Goal: Check status: Check status

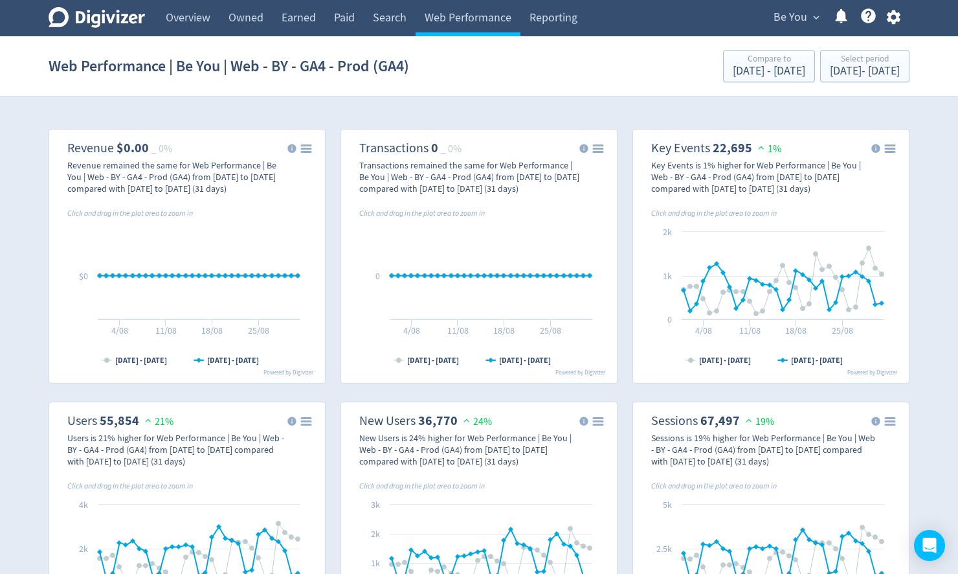
scroll to position [829, 0]
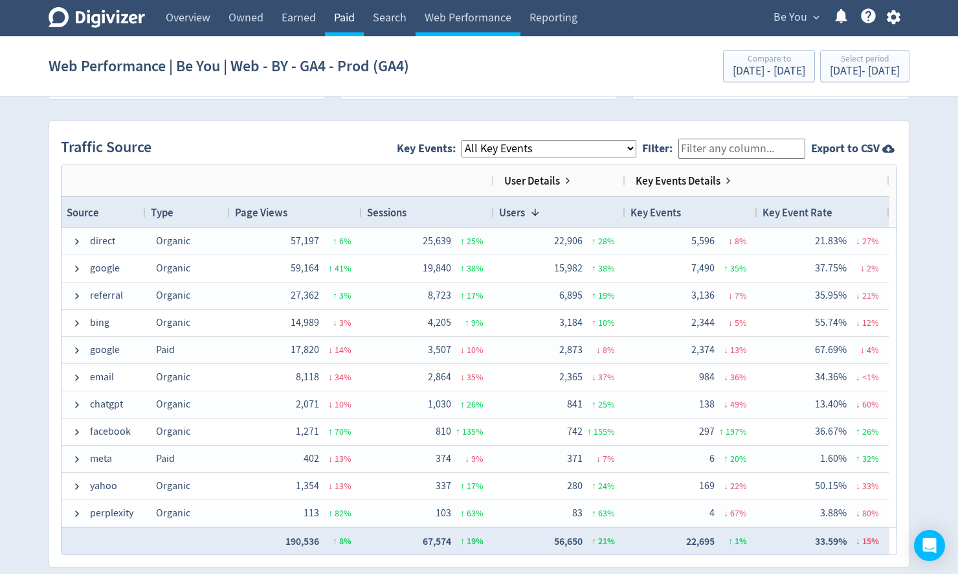
click at [348, 26] on link "Paid" at bounding box center [344, 18] width 39 height 36
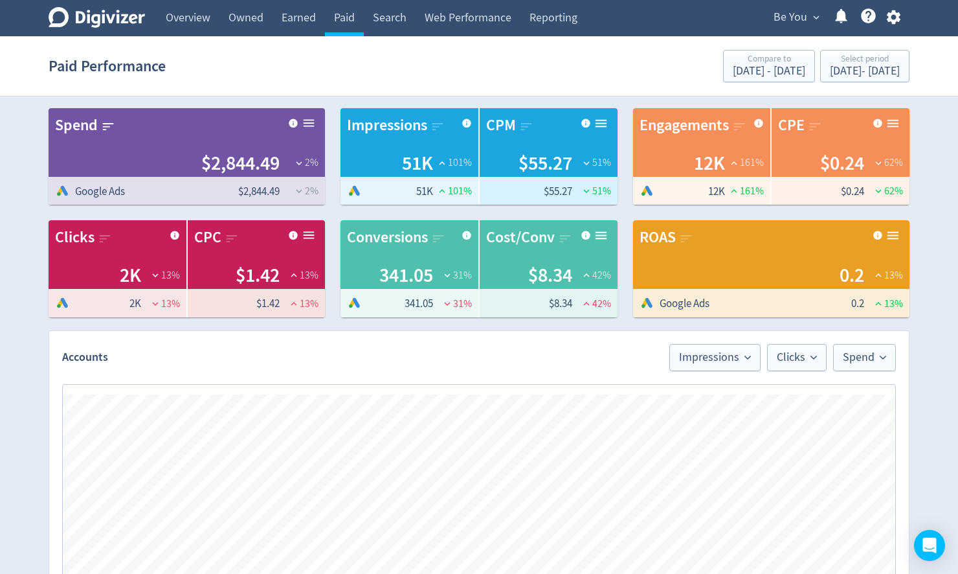
click at [801, 19] on span "Be You" at bounding box center [791, 17] width 34 height 21
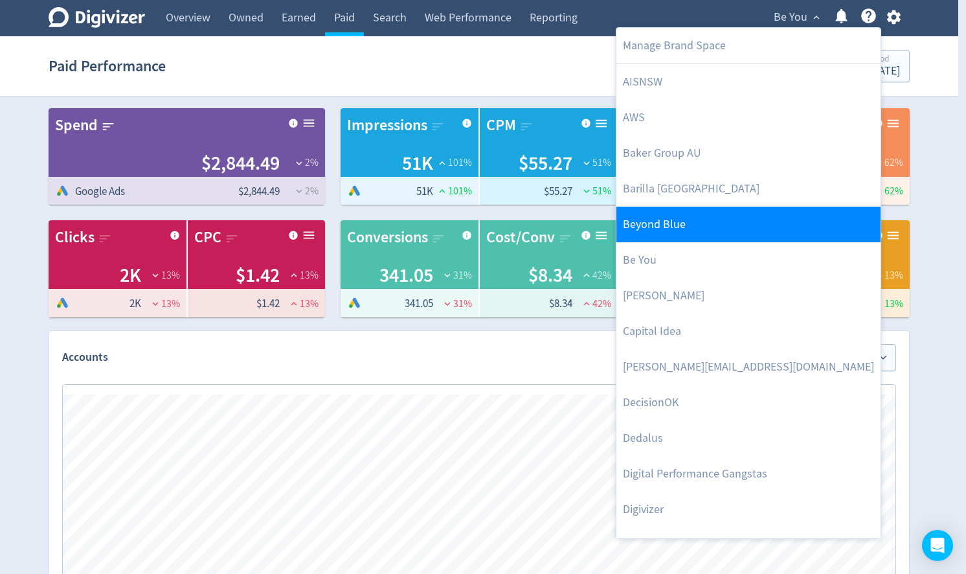
click at [697, 223] on link "Beyond Blue" at bounding box center [748, 225] width 264 height 36
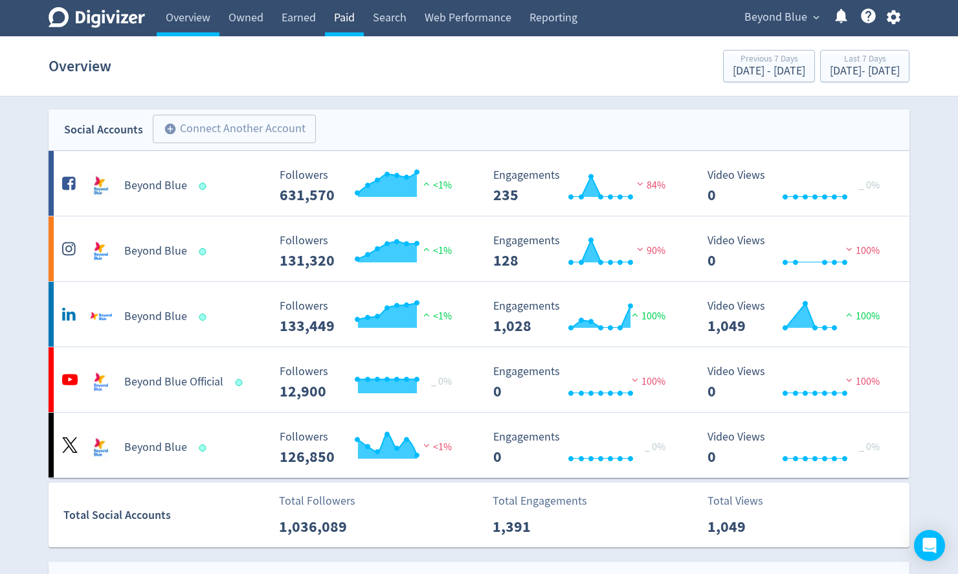
click at [349, 12] on link "Paid" at bounding box center [344, 18] width 39 height 36
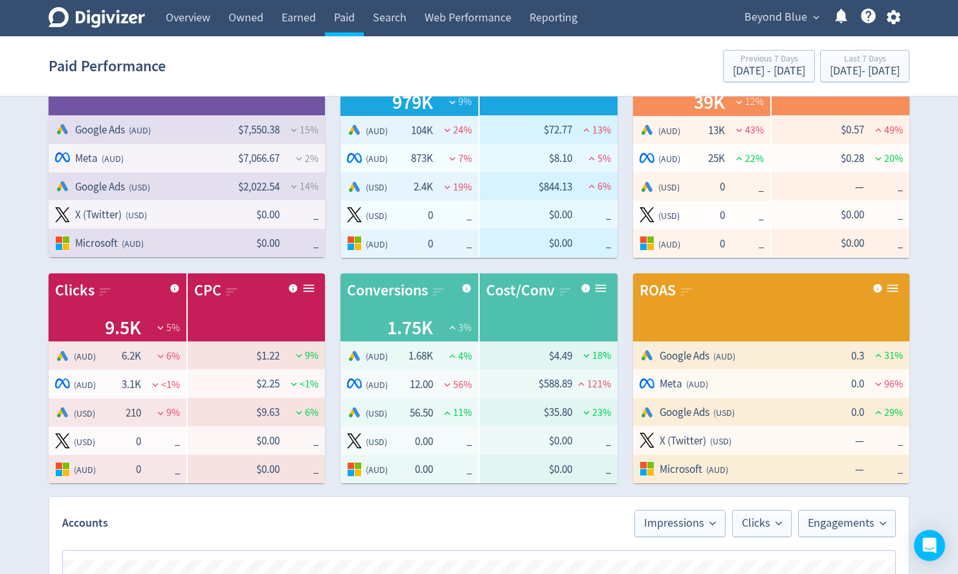
scroll to position [106, 0]
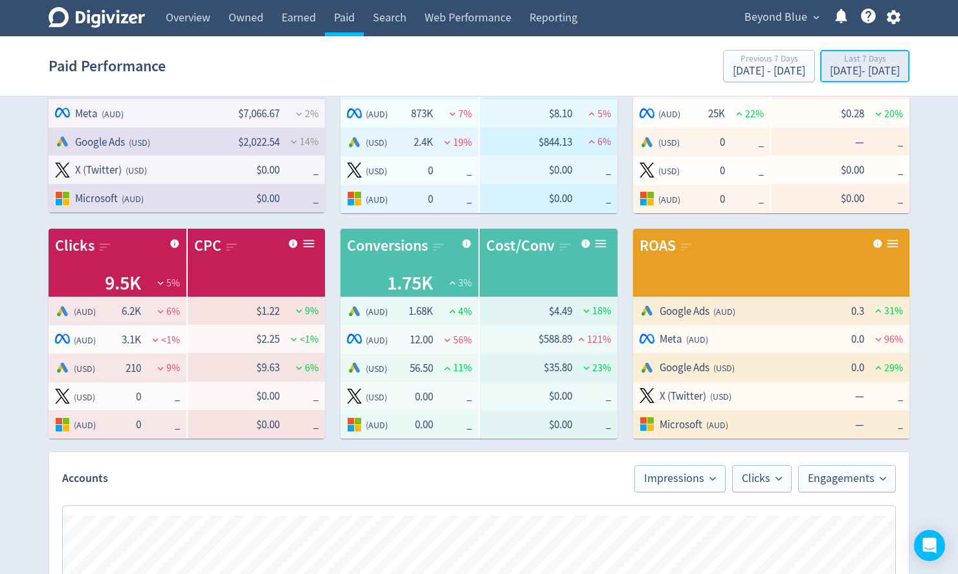
click at [830, 61] on div "Last 7 Days" at bounding box center [865, 59] width 70 height 11
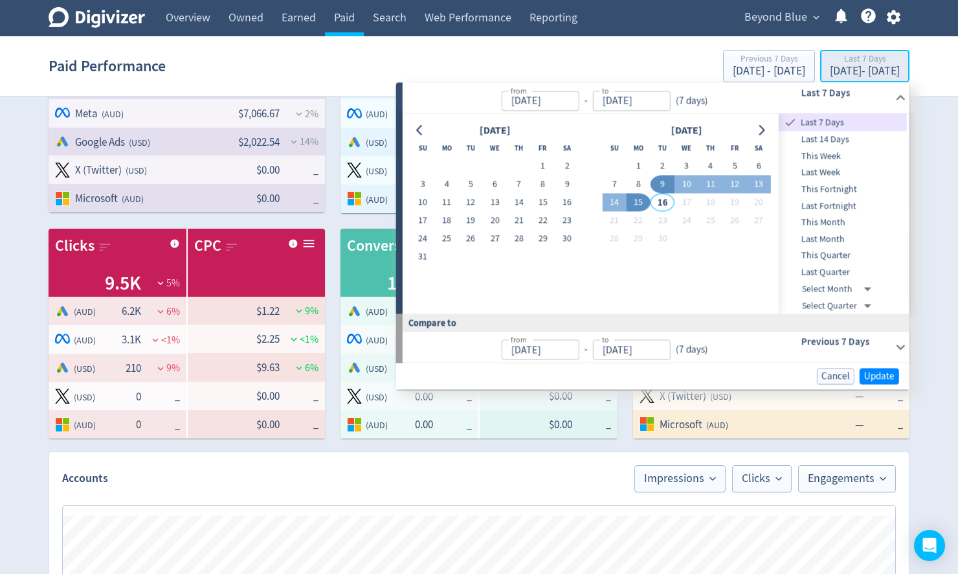
type input "[DATE]"
click at [534, 161] on button "1" at bounding box center [543, 166] width 24 height 18
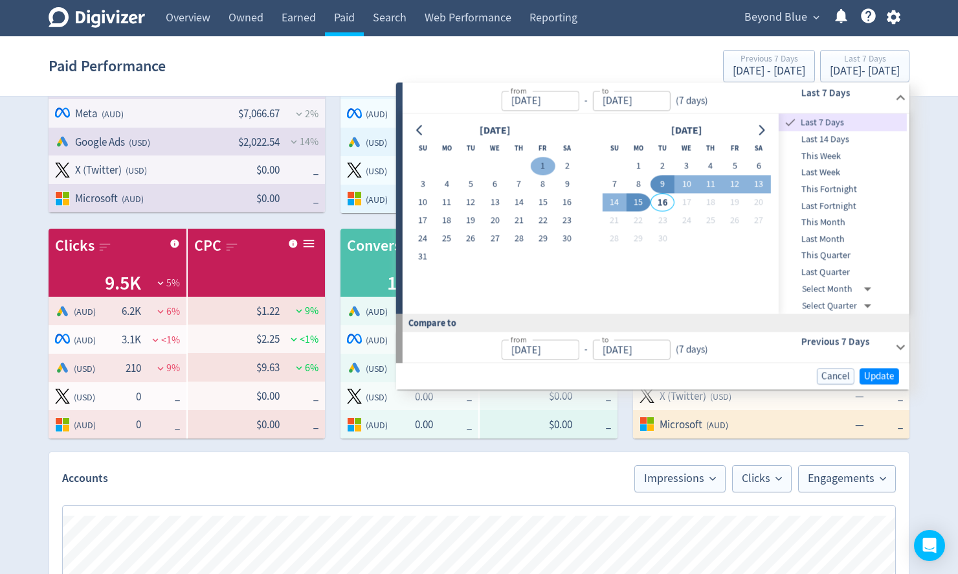
type input "[DATE]"
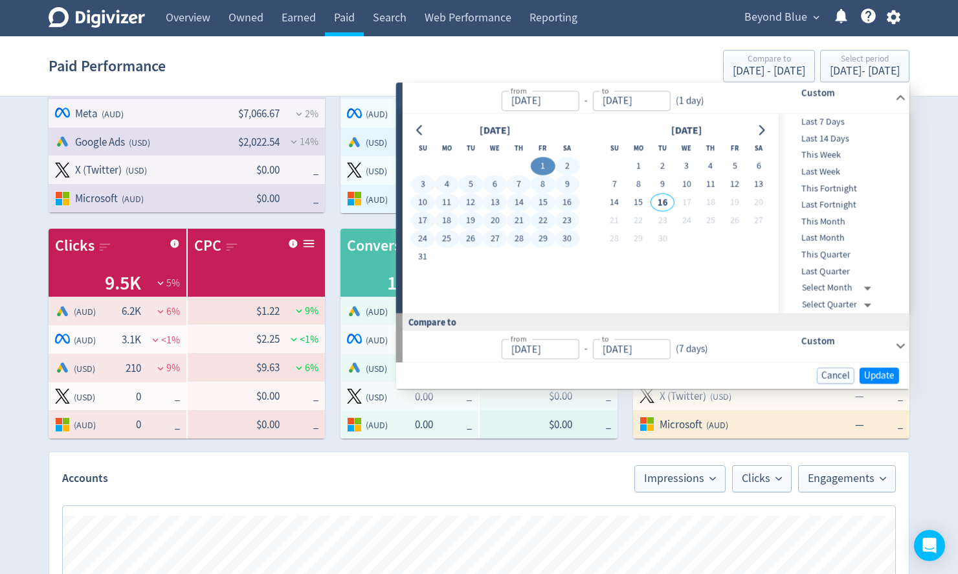
click at [560, 238] on button "30" at bounding box center [567, 239] width 24 height 18
type input "[DATE]"
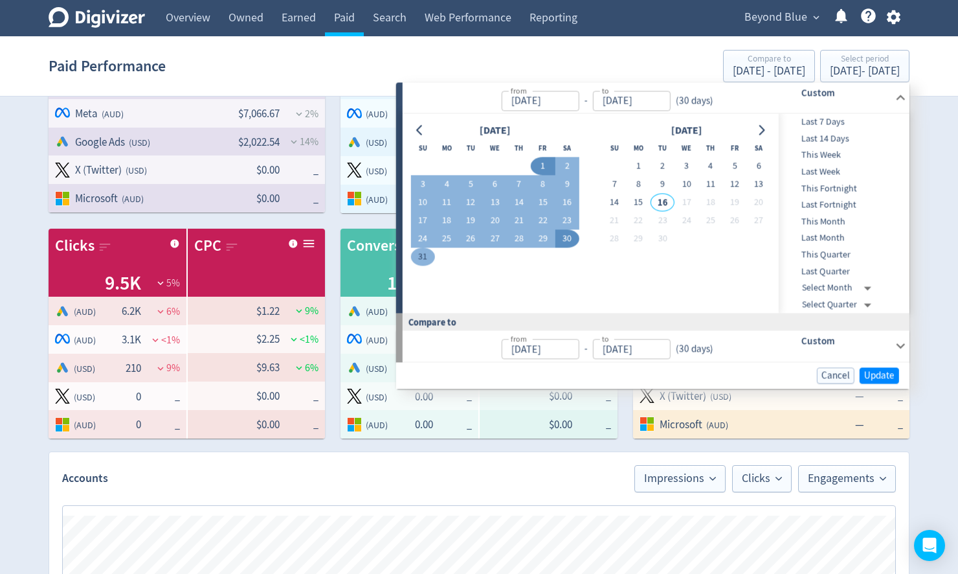
click at [421, 256] on button "31" at bounding box center [422, 257] width 24 height 18
type input "[DATE]"
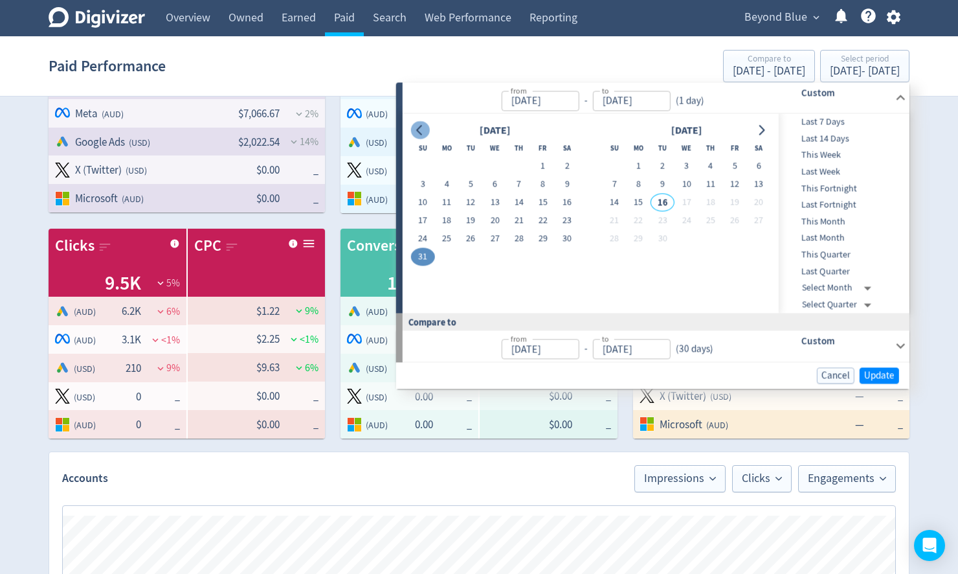
click at [424, 128] on icon "Go to previous month" at bounding box center [420, 130] width 10 height 10
click at [473, 166] on button "1" at bounding box center [471, 166] width 24 height 18
type input "[DATE]"
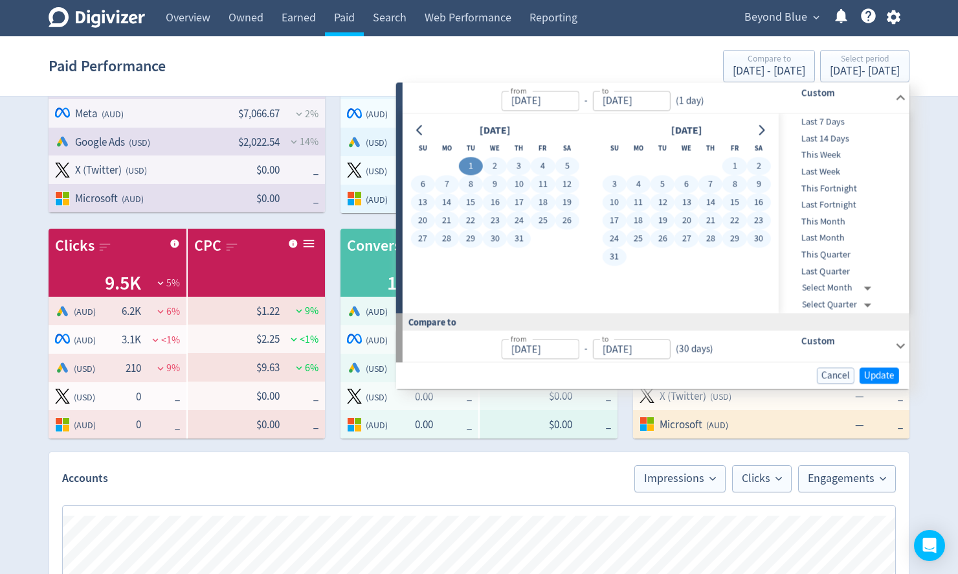
click at [612, 251] on button "31" at bounding box center [614, 257] width 24 height 18
type input "[DATE]"
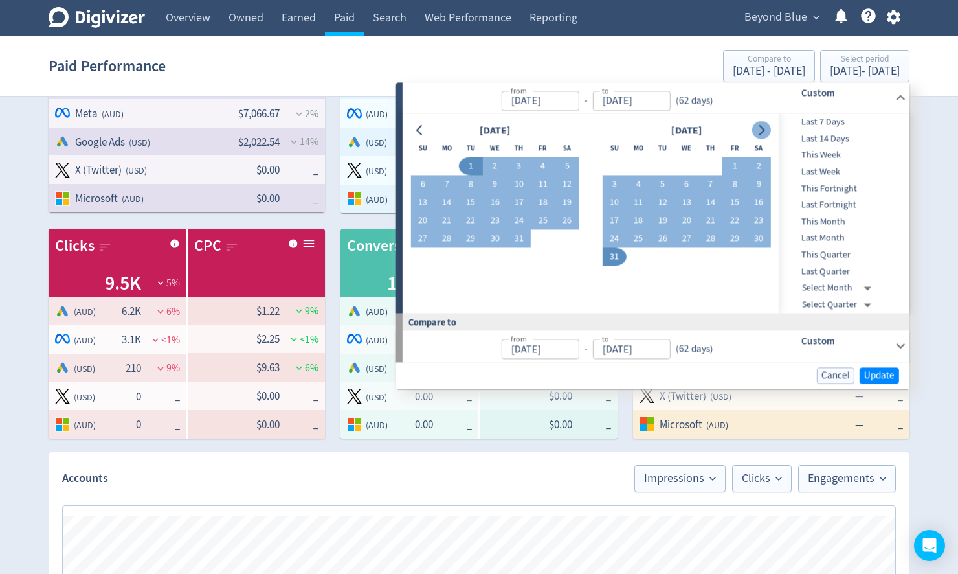
click at [763, 125] on icon "Go to next month" at bounding box center [761, 130] width 10 height 10
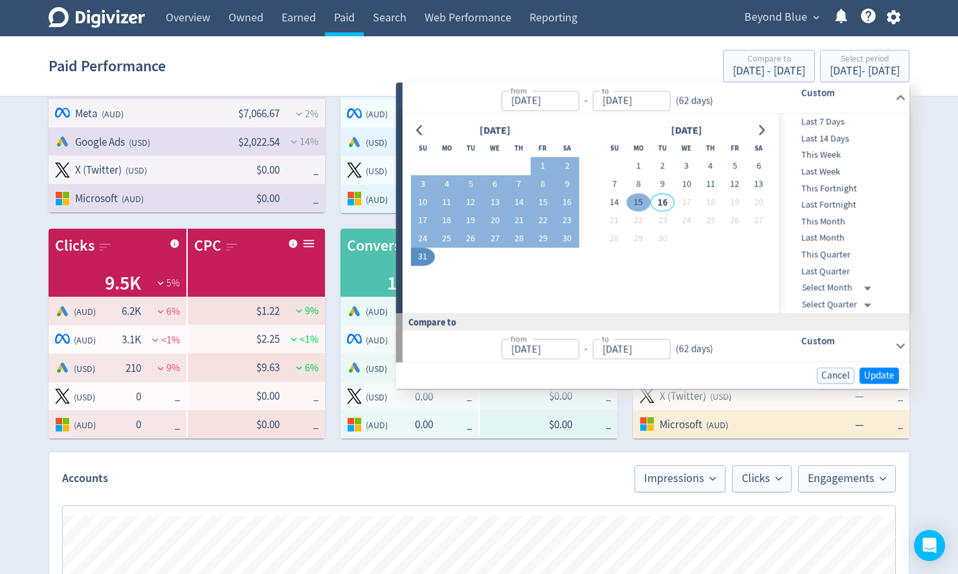
click at [637, 201] on button "15" at bounding box center [639, 203] width 24 height 18
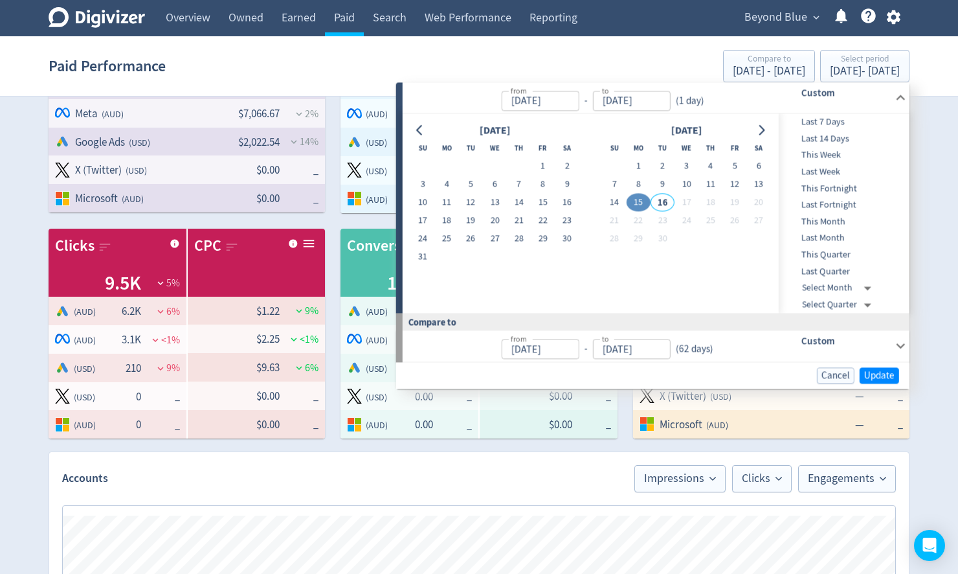
type input "[DATE]"
click at [425, 127] on icon "Go to previous month" at bounding box center [420, 130] width 10 height 10
click at [463, 159] on button "1" at bounding box center [471, 166] width 24 height 18
type input "[DATE]"
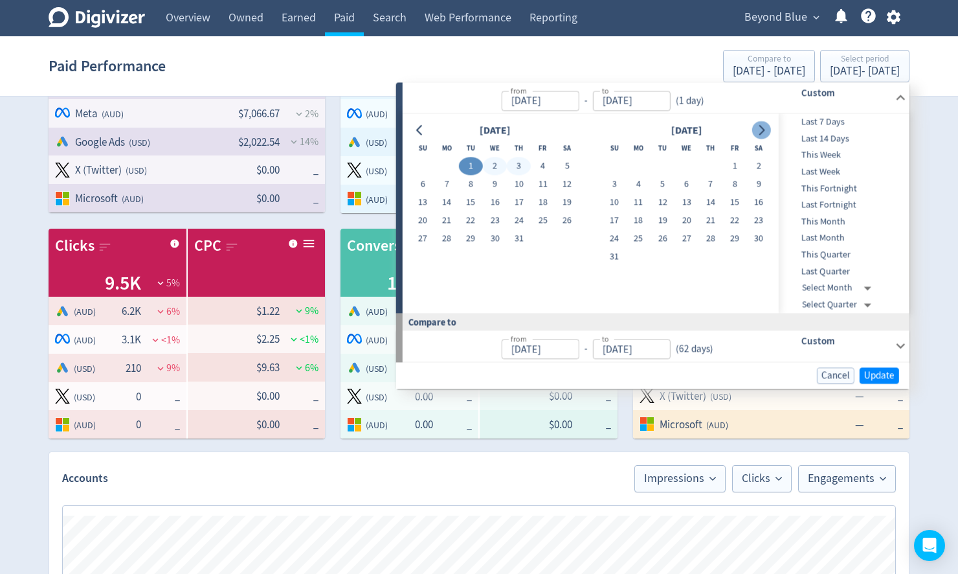
click at [769, 131] on button "Go to next month" at bounding box center [761, 130] width 19 height 18
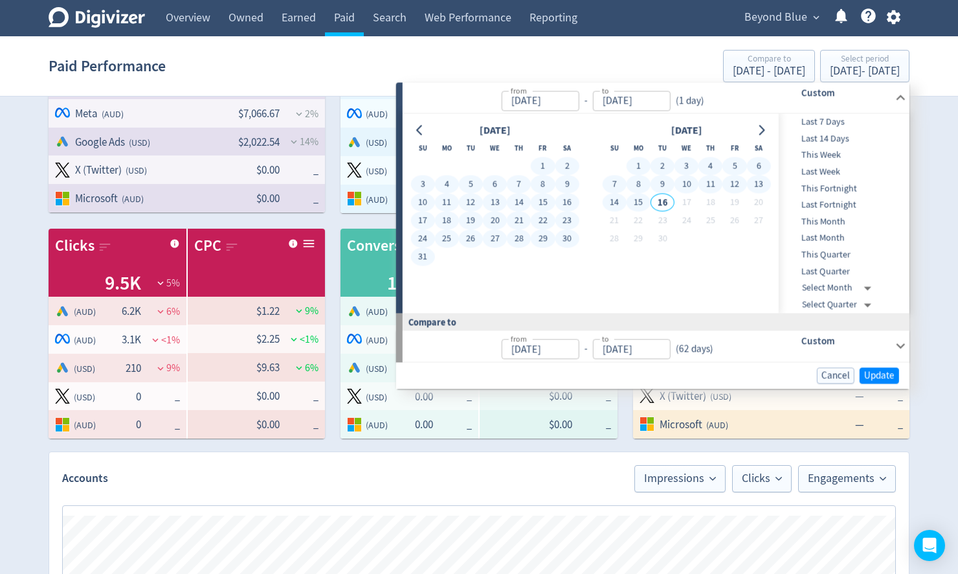
click at [640, 199] on button "15" at bounding box center [639, 203] width 24 height 18
type input "[DATE]"
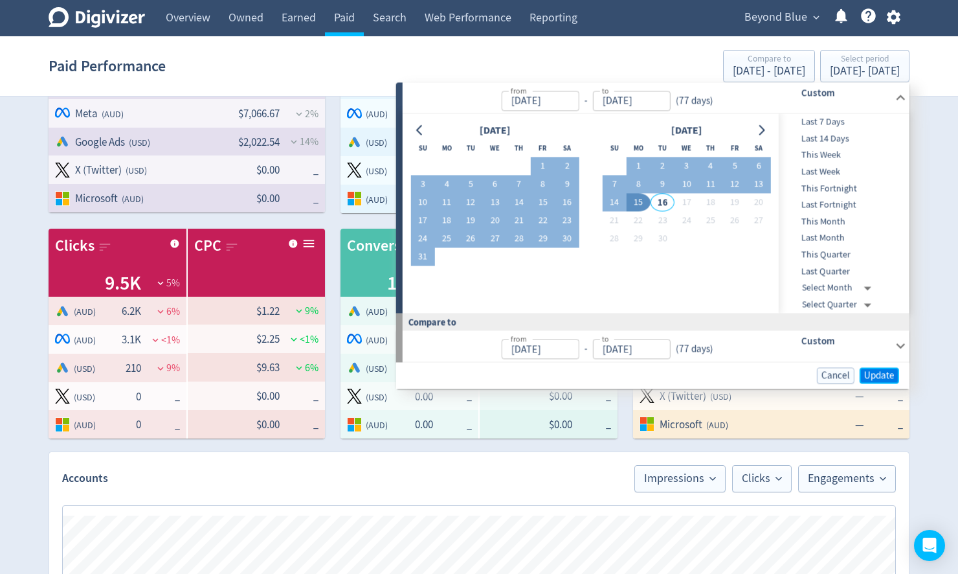
click at [875, 376] on span "Update" at bounding box center [879, 375] width 30 height 10
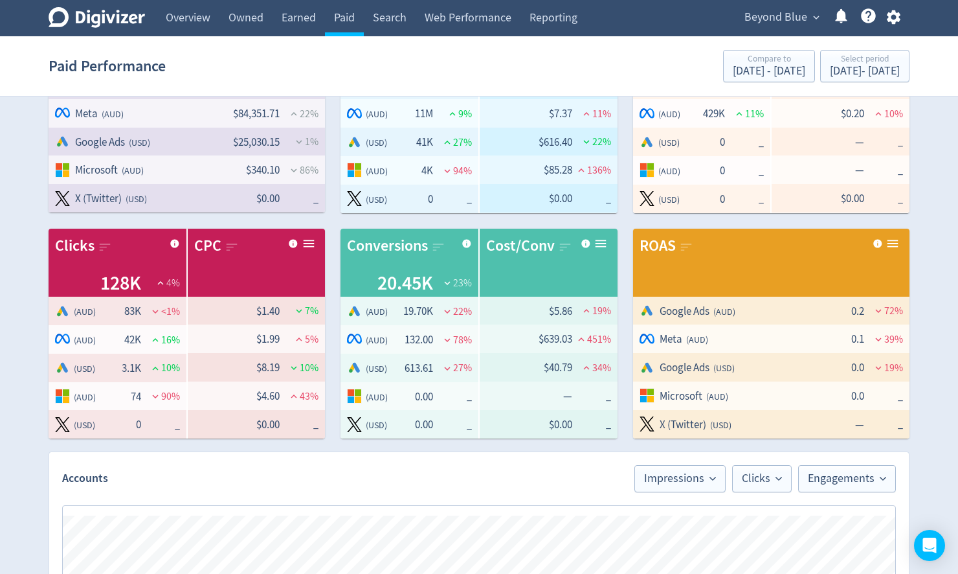
click at [691, 166] on span "( AUD )" at bounding box center [666, 170] width 52 height 15
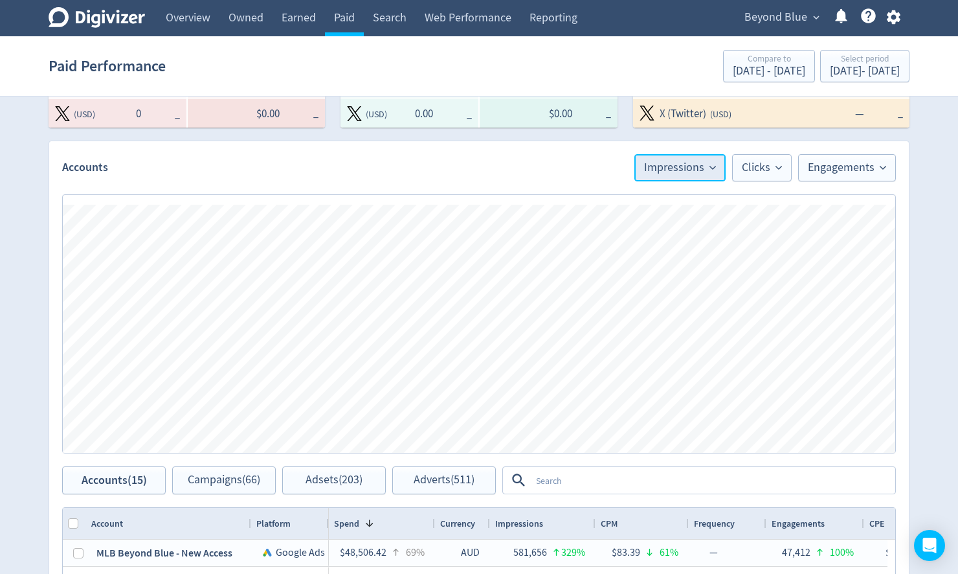
click at [678, 171] on span "Impressions" at bounding box center [680, 168] width 72 height 12
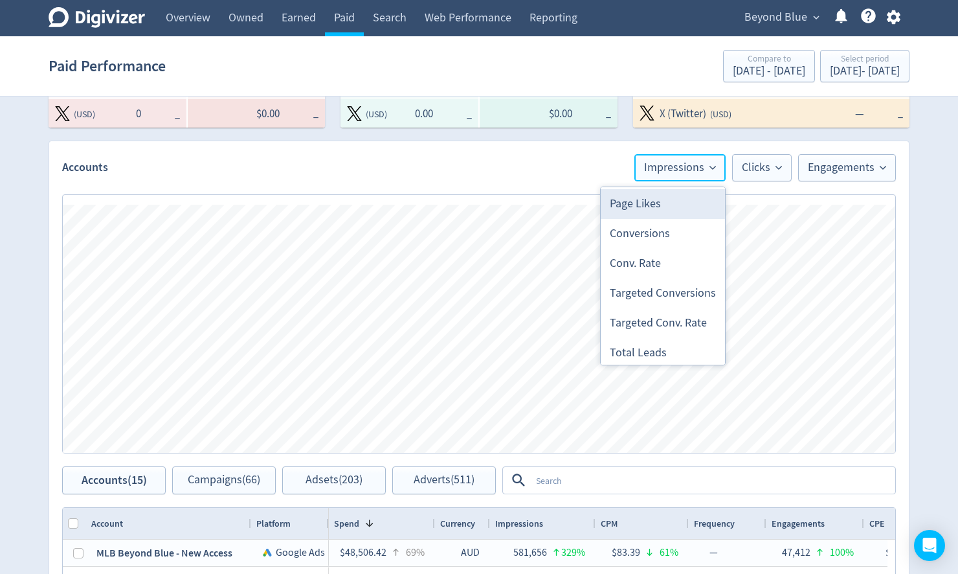
scroll to position [229, 0]
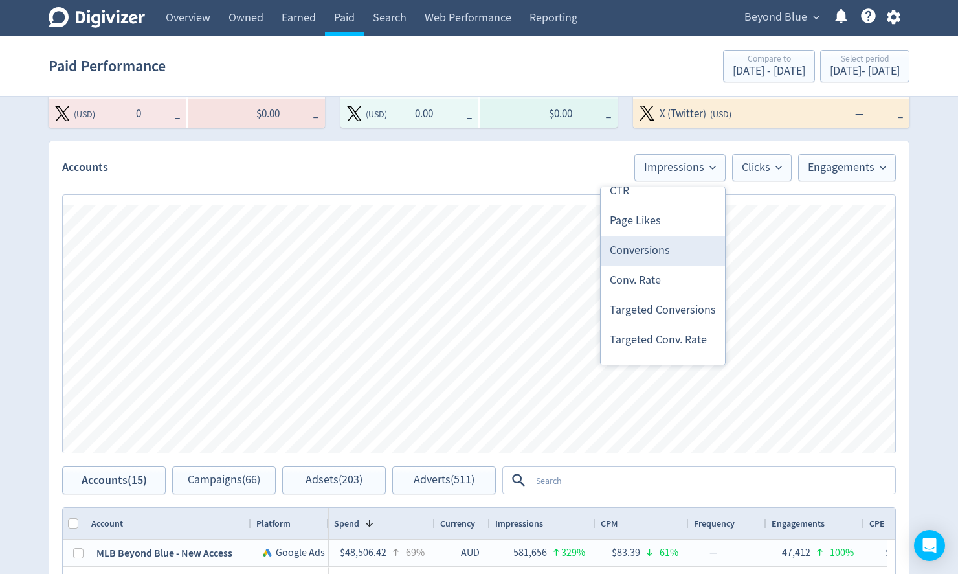
click at [638, 244] on li "Conversions" at bounding box center [663, 251] width 124 height 30
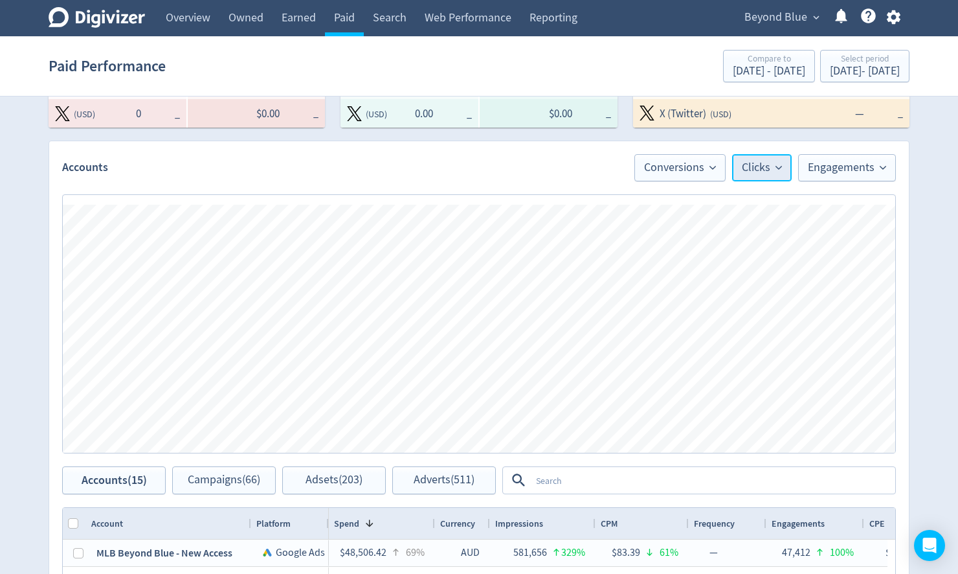
click at [759, 171] on span "Clicks" at bounding box center [762, 168] width 40 height 12
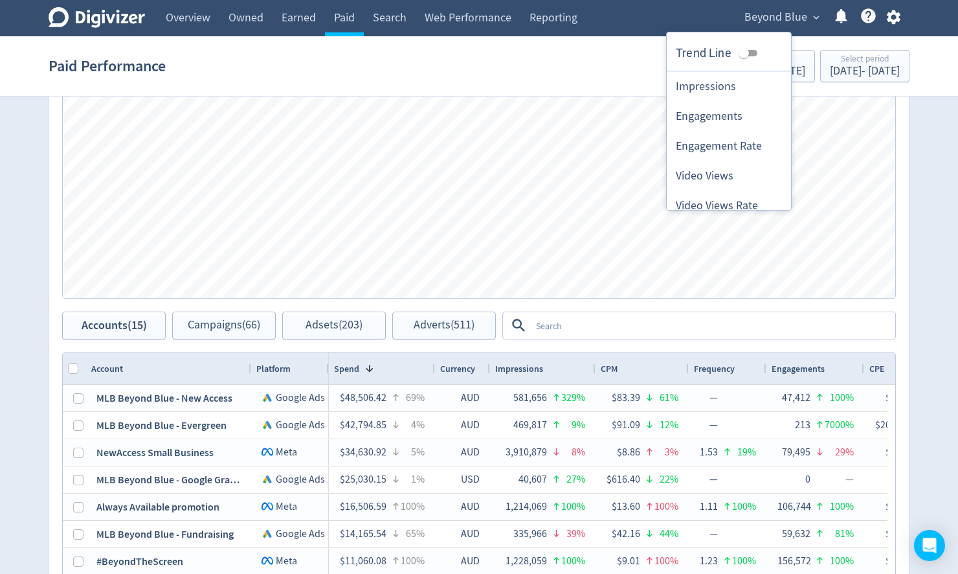
scroll to position [727, 0]
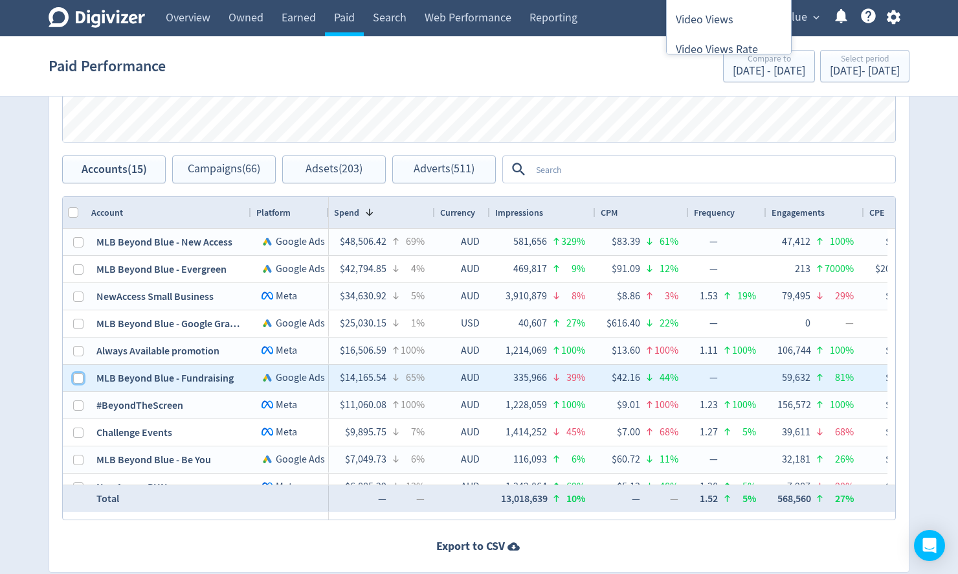
click at [76, 376] on input "Press Space to toggle row selection (unchecked)" at bounding box center [78, 378] width 10 height 10
checkbox input "true"
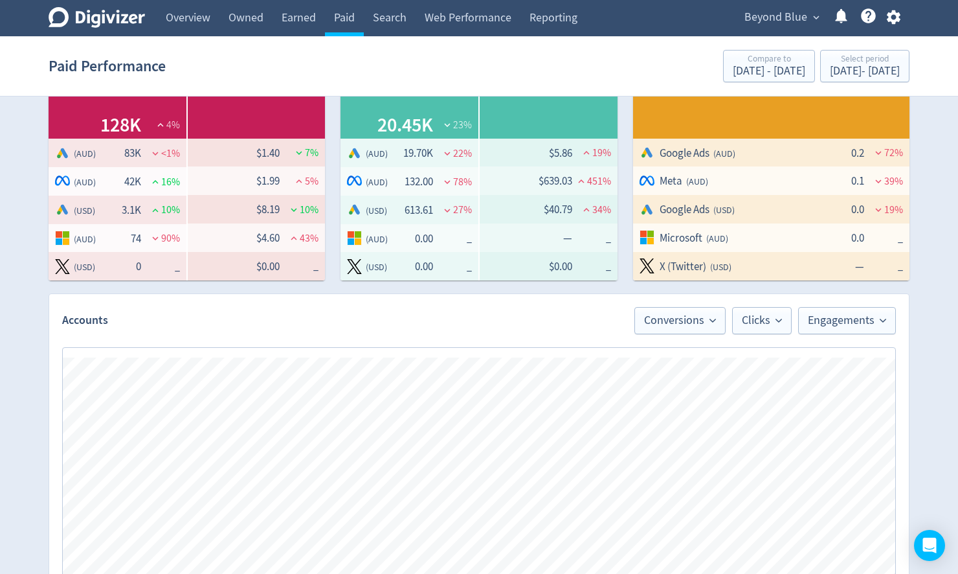
scroll to position [261, 0]
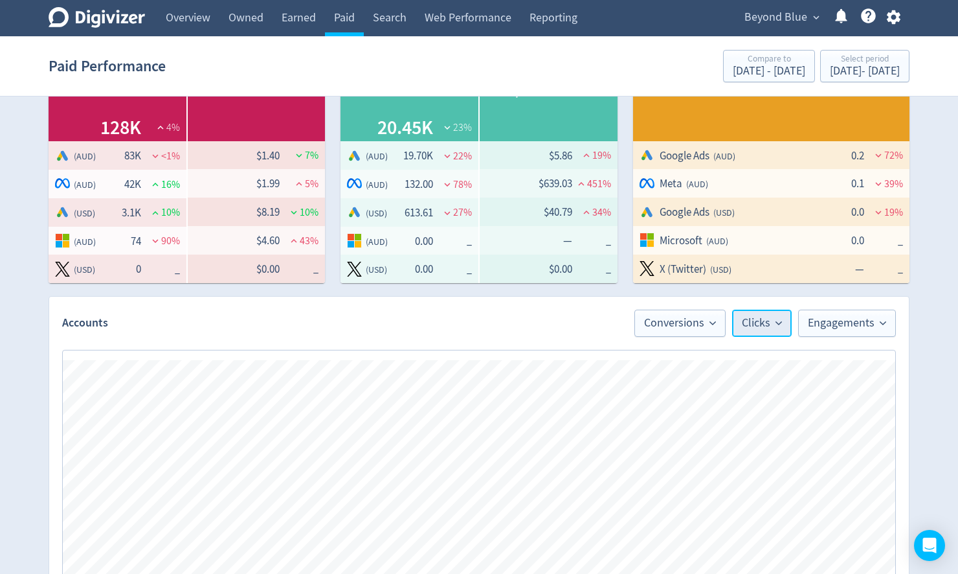
click at [760, 319] on span "Clicks" at bounding box center [762, 323] width 40 height 12
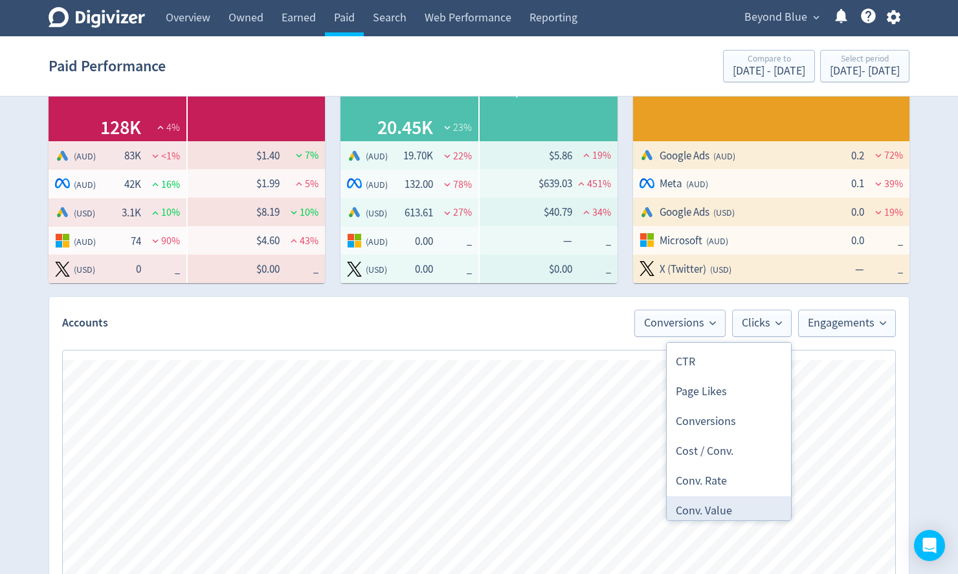
click at [728, 513] on li "Conv. Value" at bounding box center [729, 511] width 124 height 30
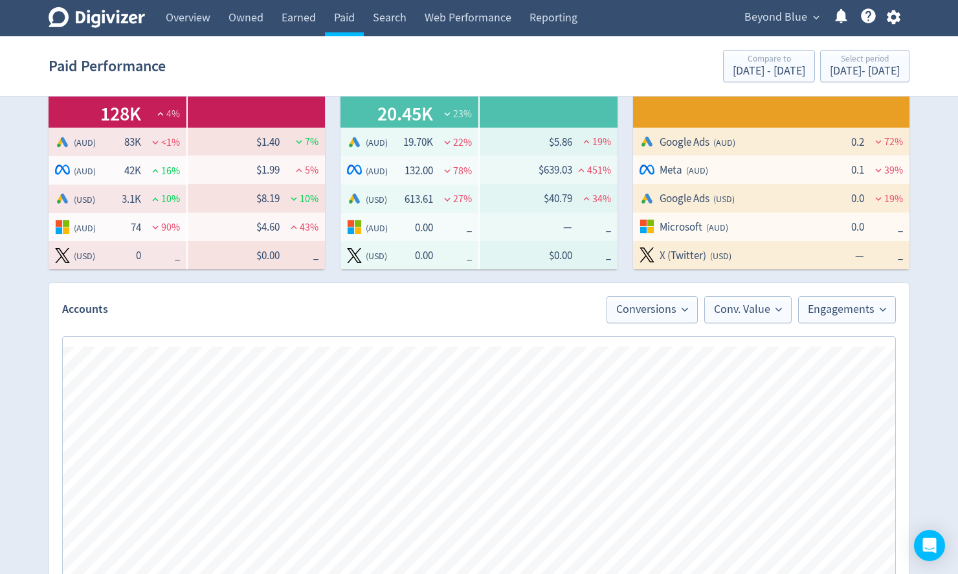
scroll to position [313, 0]
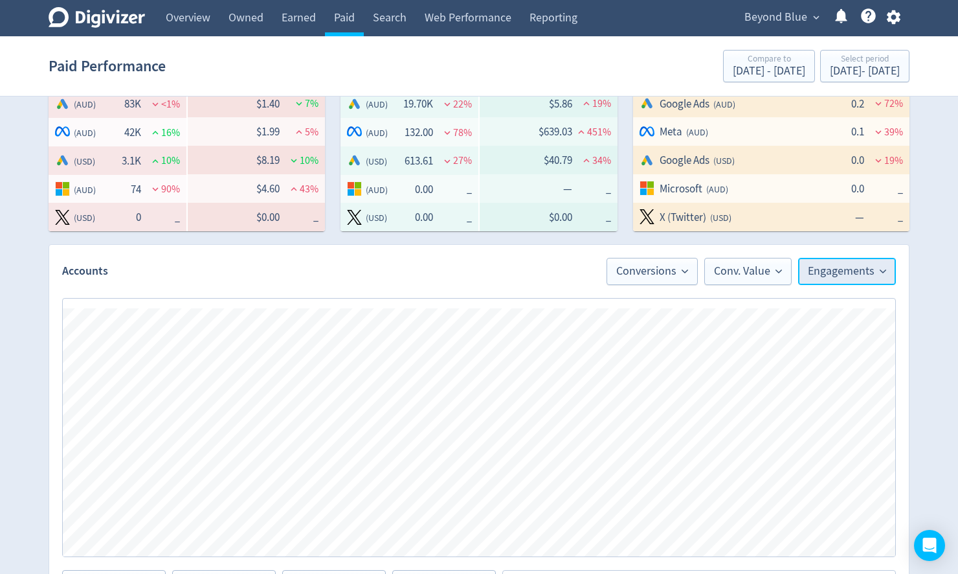
click at [816, 267] on span "Engagements" at bounding box center [847, 271] width 78 height 12
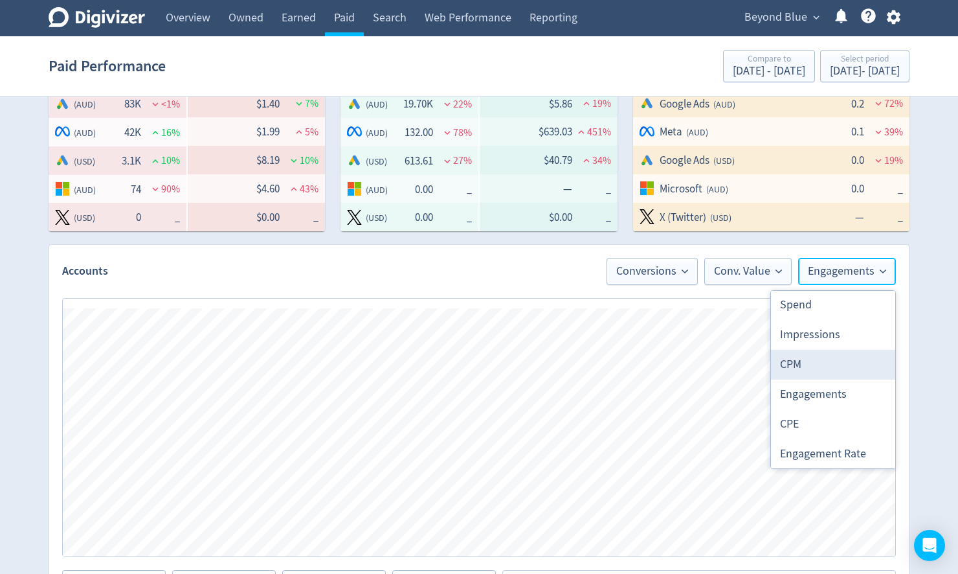
scroll to position [52, 0]
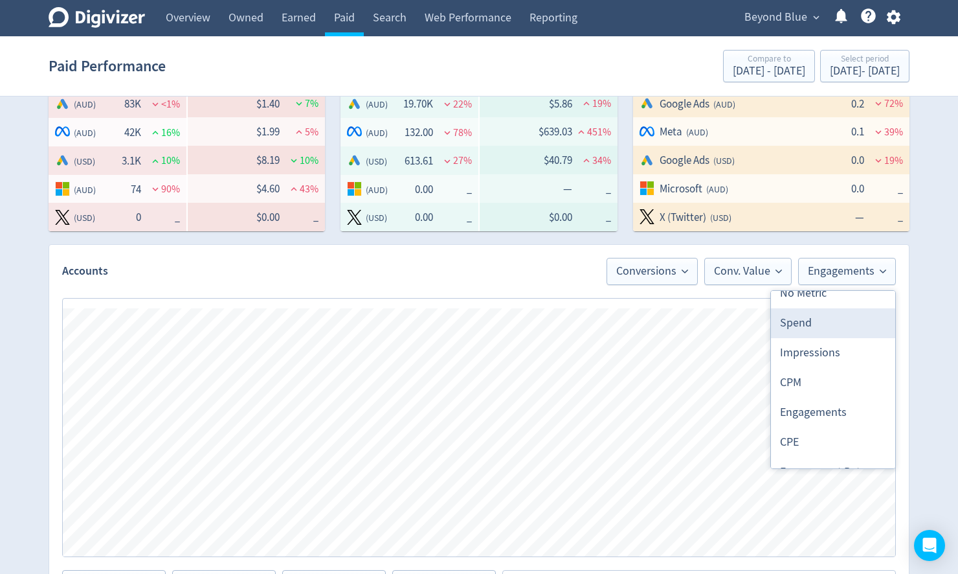
click at [820, 324] on li "Spend" at bounding box center [833, 323] width 124 height 30
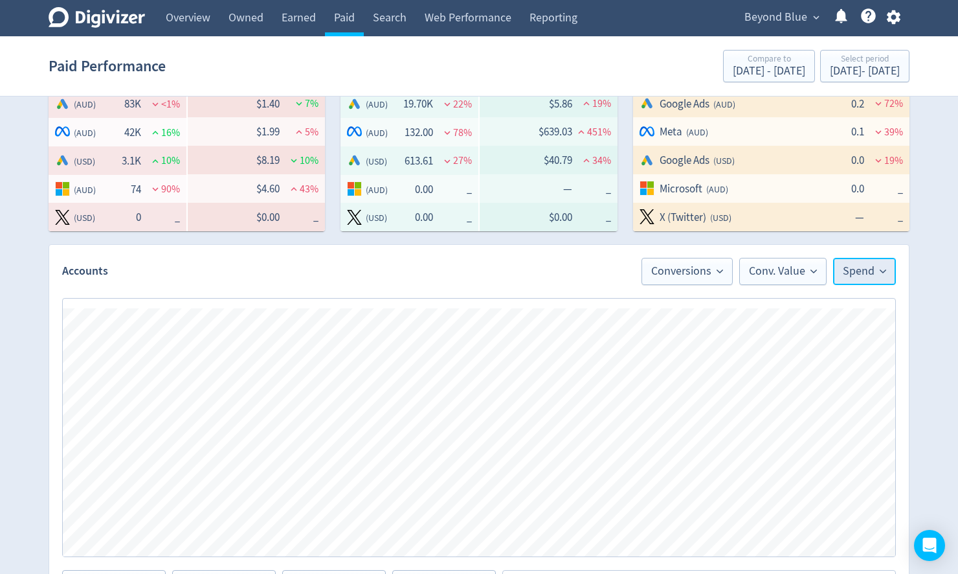
click at [858, 265] on span "Spend" at bounding box center [864, 271] width 43 height 12
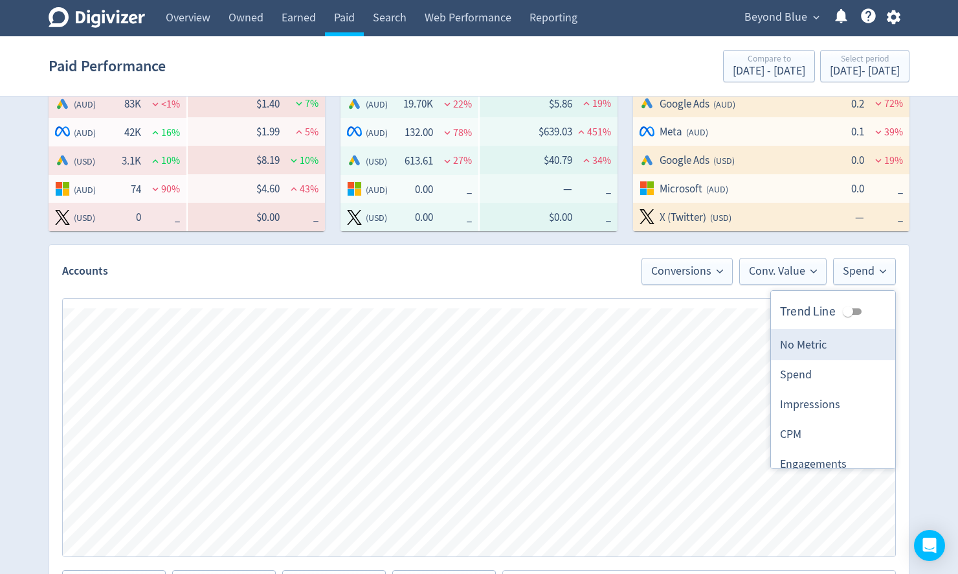
click at [825, 350] on li "No Metric" at bounding box center [833, 345] width 124 height 30
checkbox input "false"
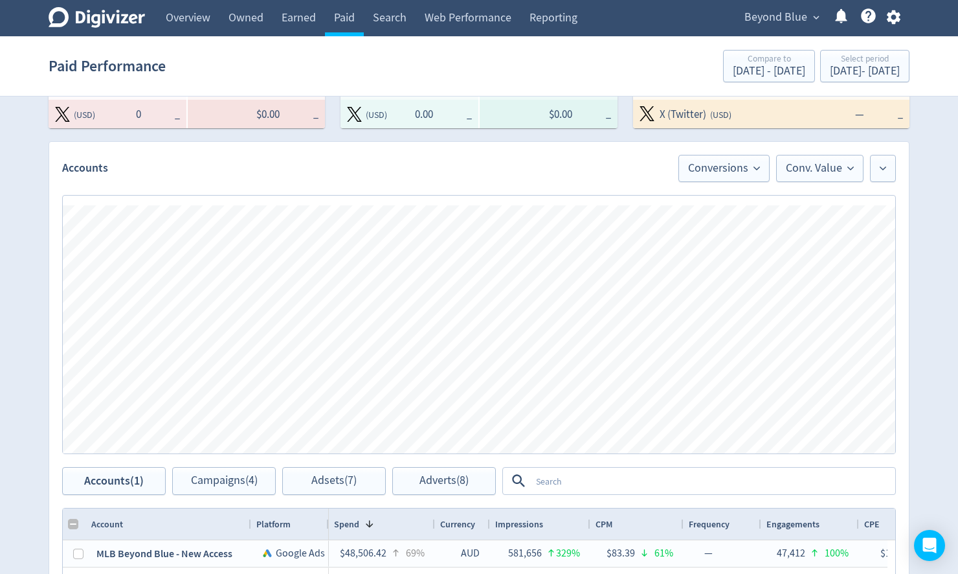
scroll to position [416, 0]
click at [830, 73] on div "[DATE] - [DATE]" at bounding box center [865, 71] width 70 height 12
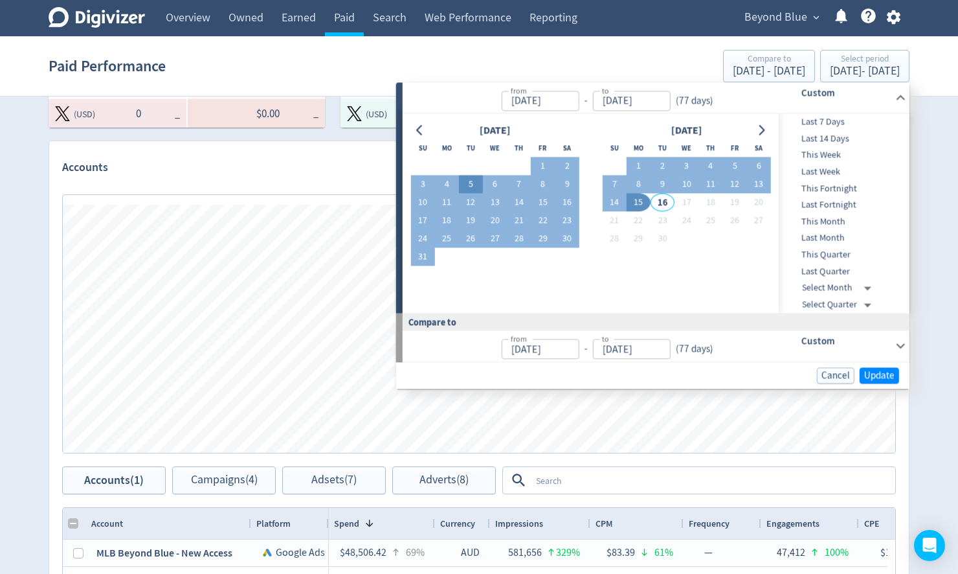
click at [471, 186] on button "5" at bounding box center [471, 184] width 24 height 18
type input "[DATE]"
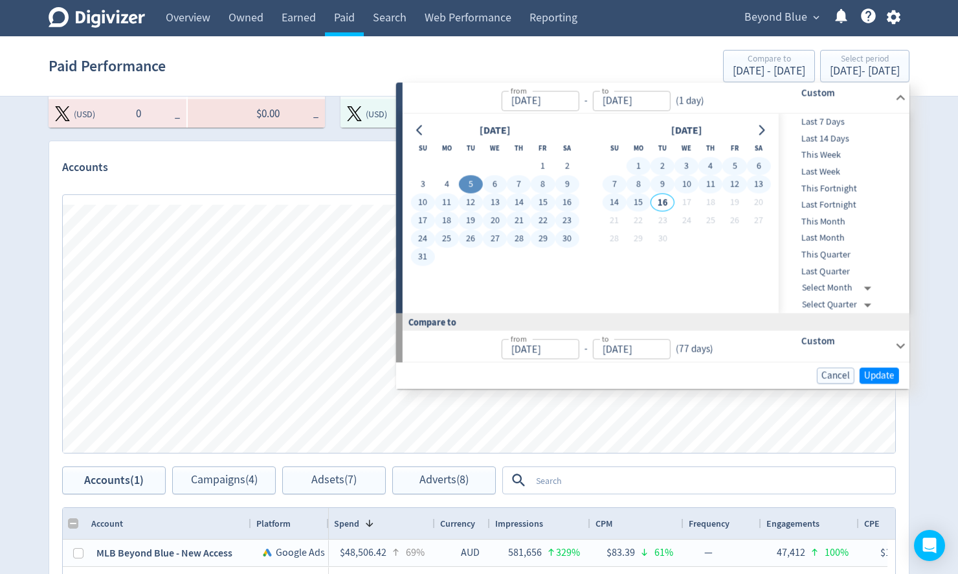
click at [639, 201] on button "15" at bounding box center [639, 203] width 24 height 18
type input "[DATE]"
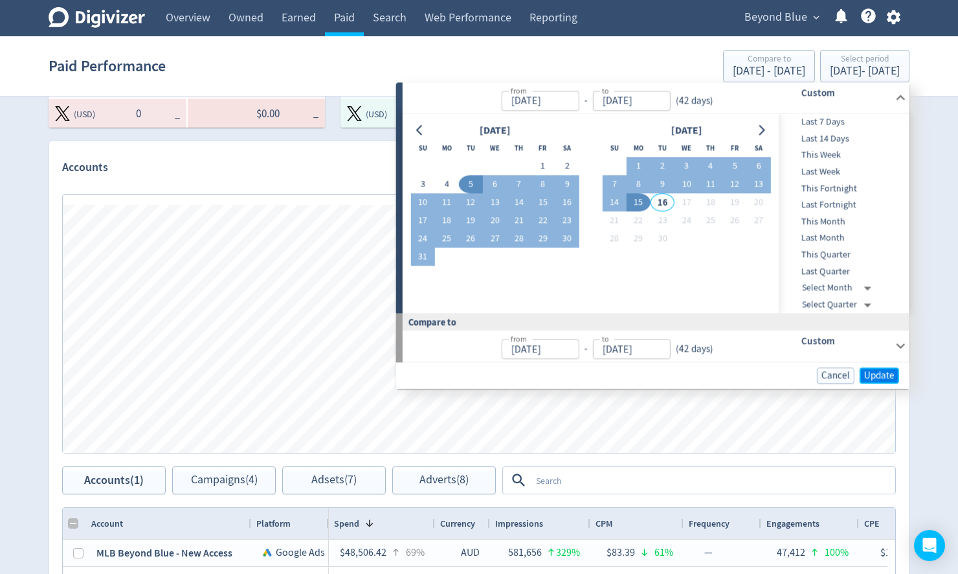
click at [876, 376] on span "Update" at bounding box center [879, 375] width 30 height 10
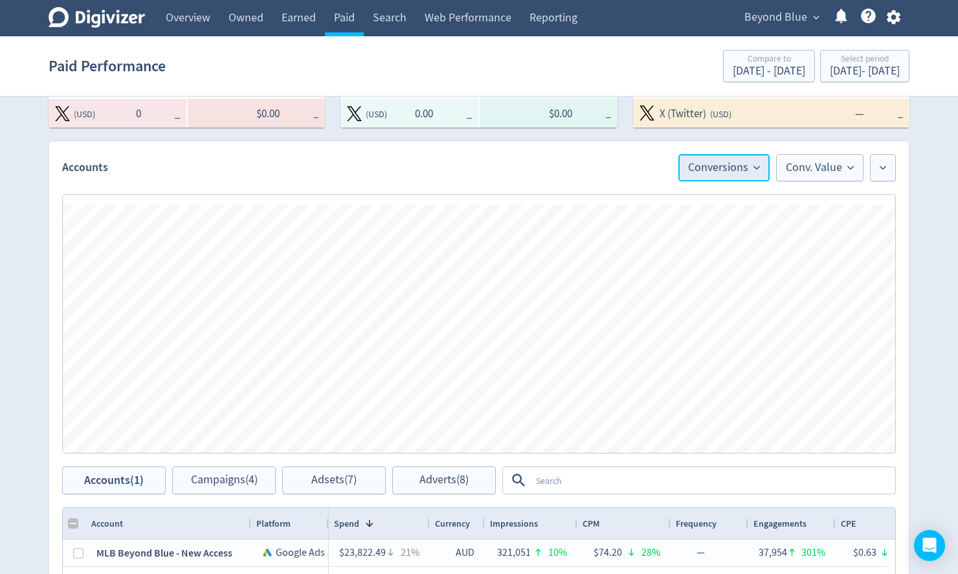
click at [750, 155] on button "Conversions" at bounding box center [723, 167] width 91 height 27
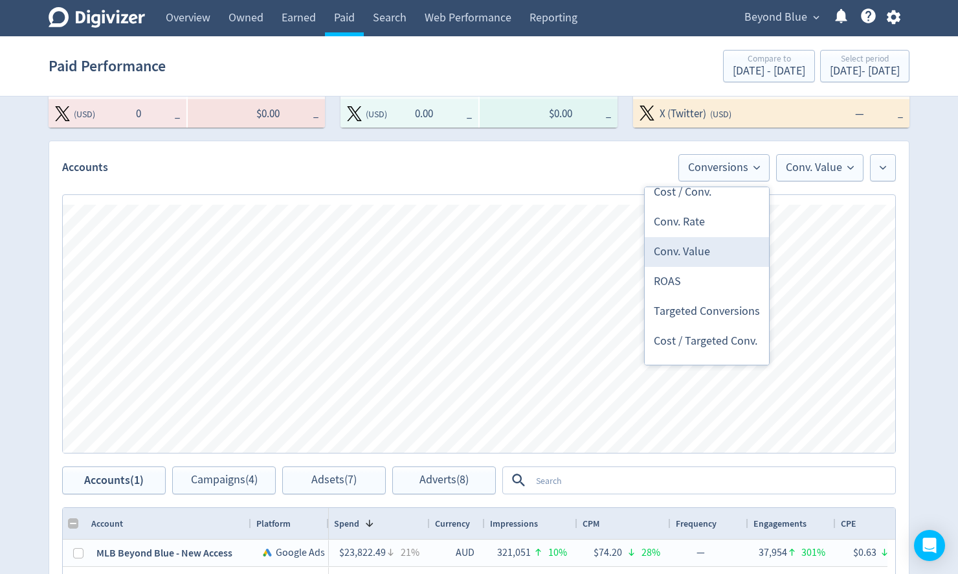
click at [707, 247] on li "Conv. Value" at bounding box center [707, 252] width 124 height 30
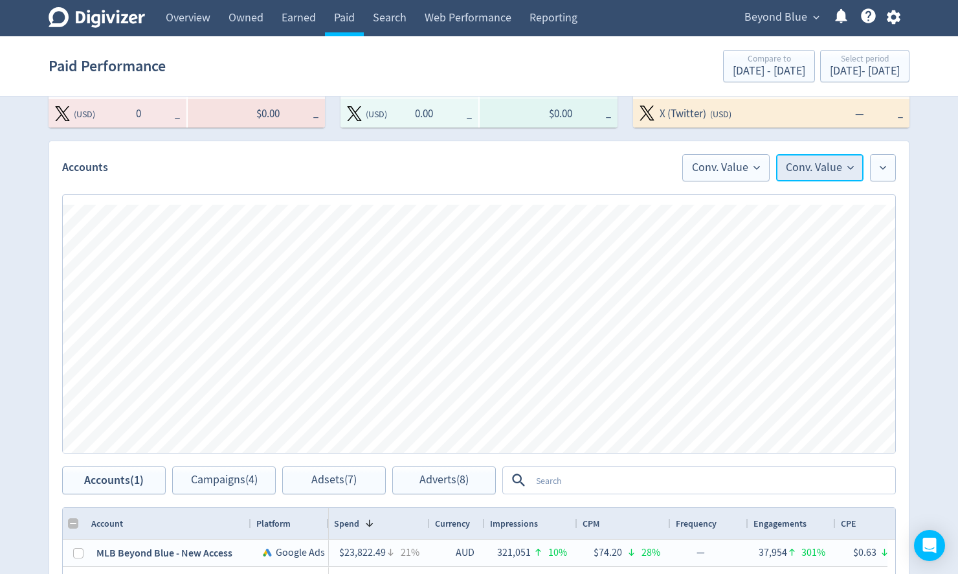
click at [806, 169] on span "Conv. Value" at bounding box center [820, 168] width 68 height 12
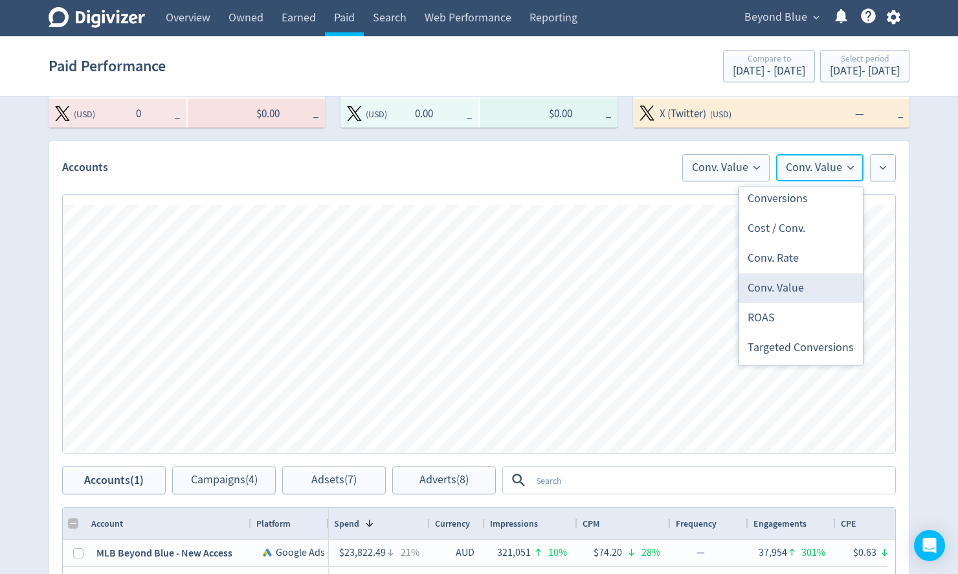
scroll to position [414, 0]
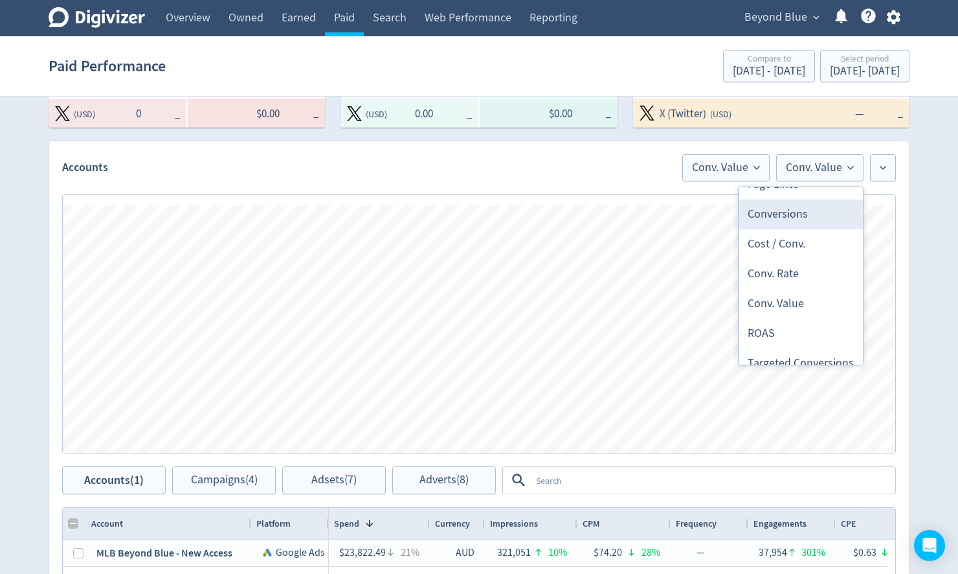
click at [787, 215] on li "Conversions" at bounding box center [801, 214] width 124 height 30
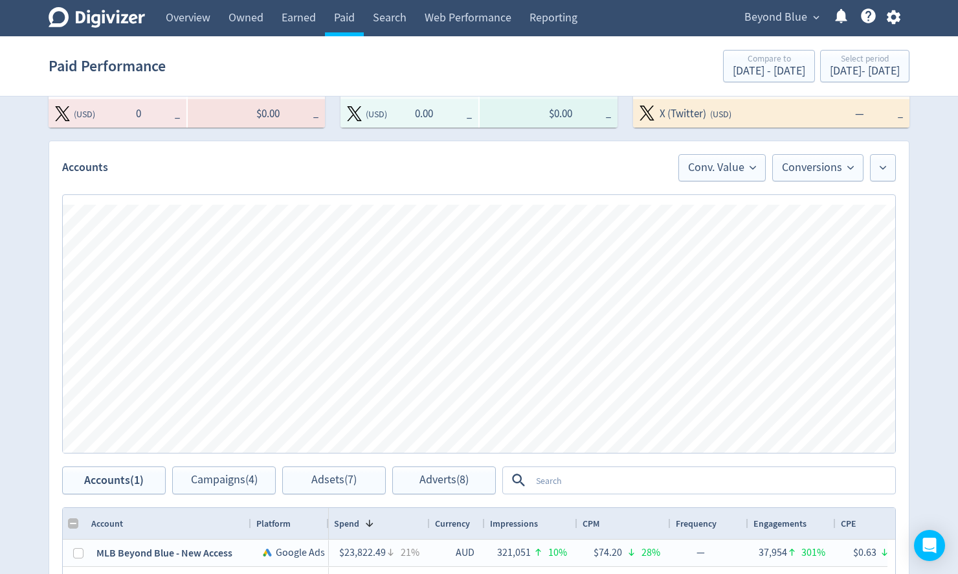
click at [866, 168] on div "Conv. Value Conversions" at bounding box center [784, 167] width 224 height 27
click at [879, 166] on button at bounding box center [883, 167] width 26 height 27
click at [826, 331] on li "Cost / Conv." at bounding box center [833, 326] width 124 height 30
click at [856, 170] on span "Cost / Conv." at bounding box center [851, 168] width 69 height 12
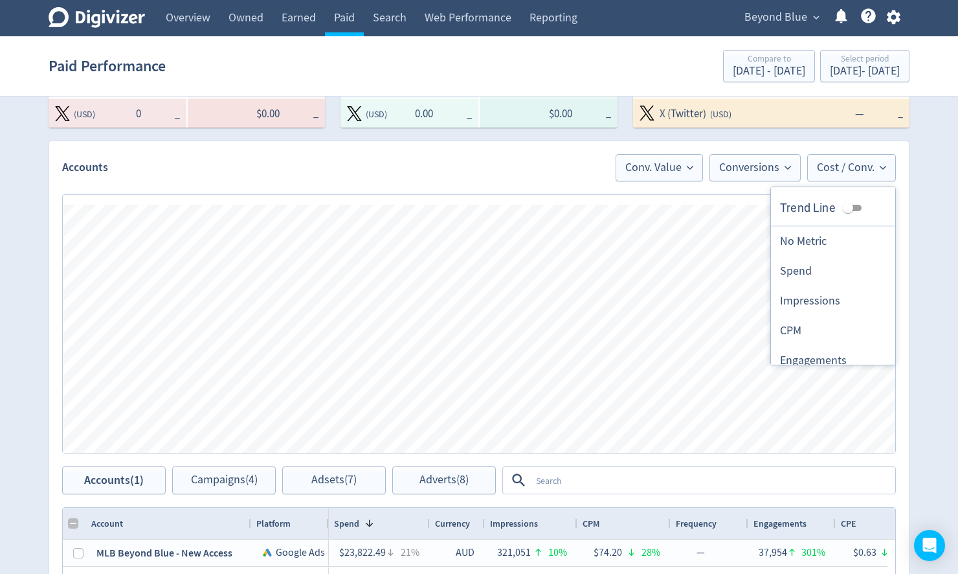
click at [814, 236] on li "No Metric" at bounding box center [833, 242] width 124 height 30
checkbox input "false"
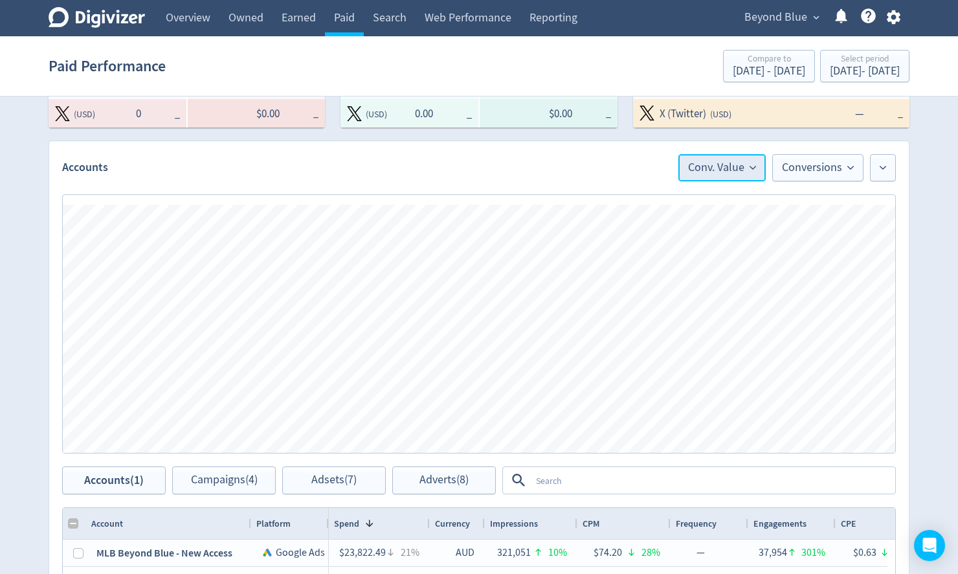
click at [745, 167] on span "Conv. Value" at bounding box center [722, 168] width 68 height 12
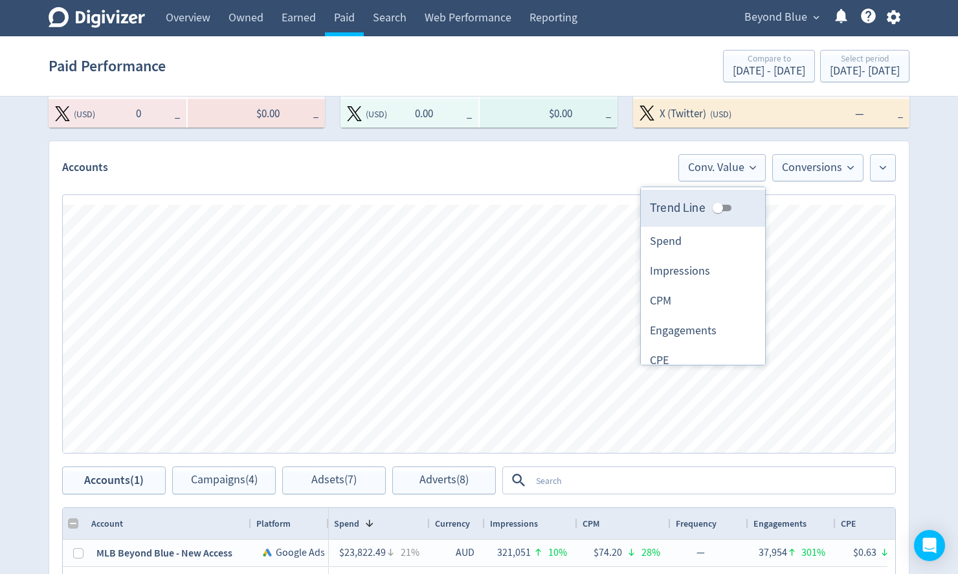
click at [713, 207] on input "Trend Line" at bounding box center [718, 208] width 47 height 16
checkbox input "true"
checkbox input "false"
click at [713, 207] on input "Trend Line" at bounding box center [728, 208] width 47 height 16
checkbox input "false"
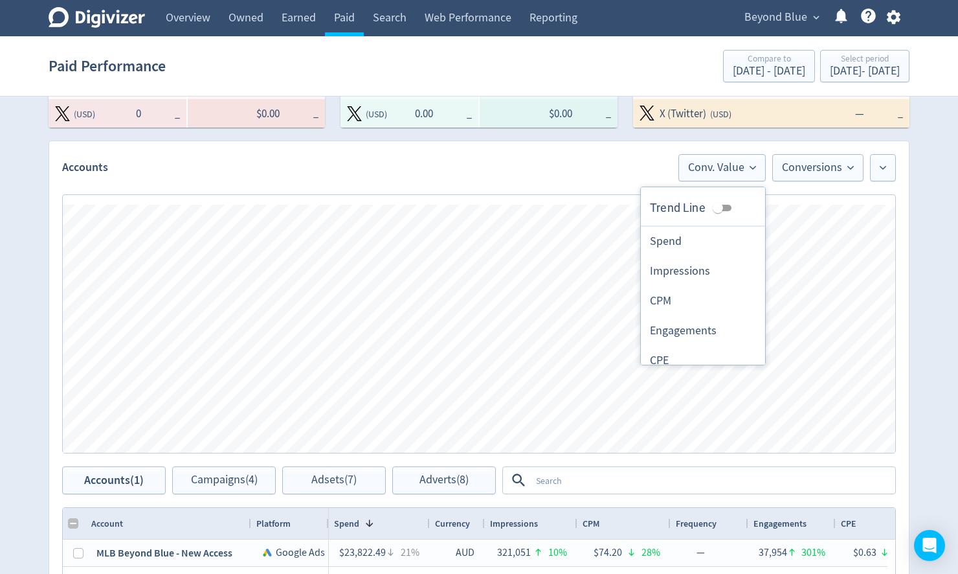
click at [526, 146] on div "Accounts Conv. Value Trend Line Spend Impressions CPM Engagements CPE Engagemen…" at bounding box center [479, 161] width 860 height 40
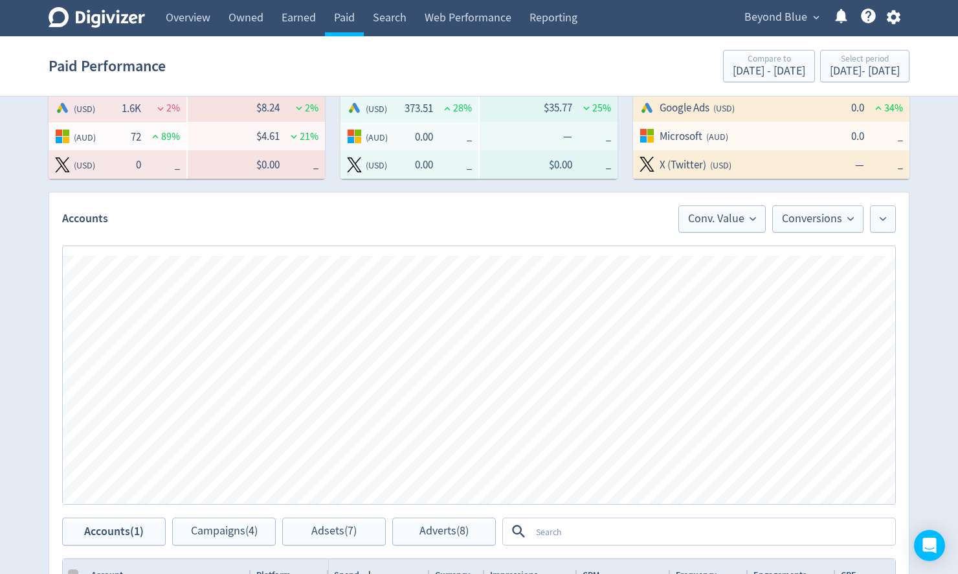
scroll to position [364, 0]
click at [878, 221] on button at bounding box center [883, 219] width 26 height 27
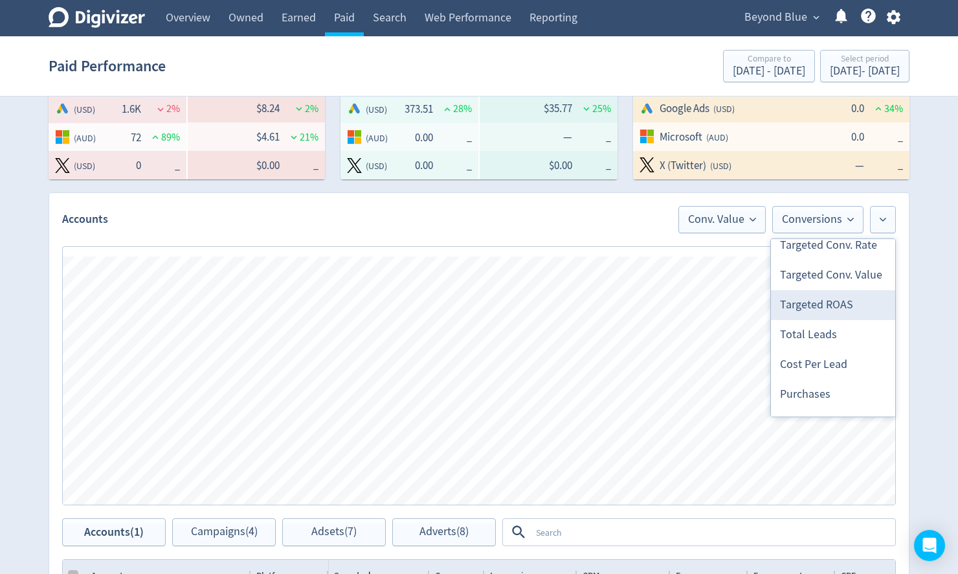
click at [846, 302] on li "Targeted ROAS" at bounding box center [833, 305] width 124 height 30
checkbox input "false"
click at [846, 302] on div "Conversions Conv. Value Cost / Conv. Conversions Conv. Value Conversions Conv. …" at bounding box center [479, 380] width 833 height 248
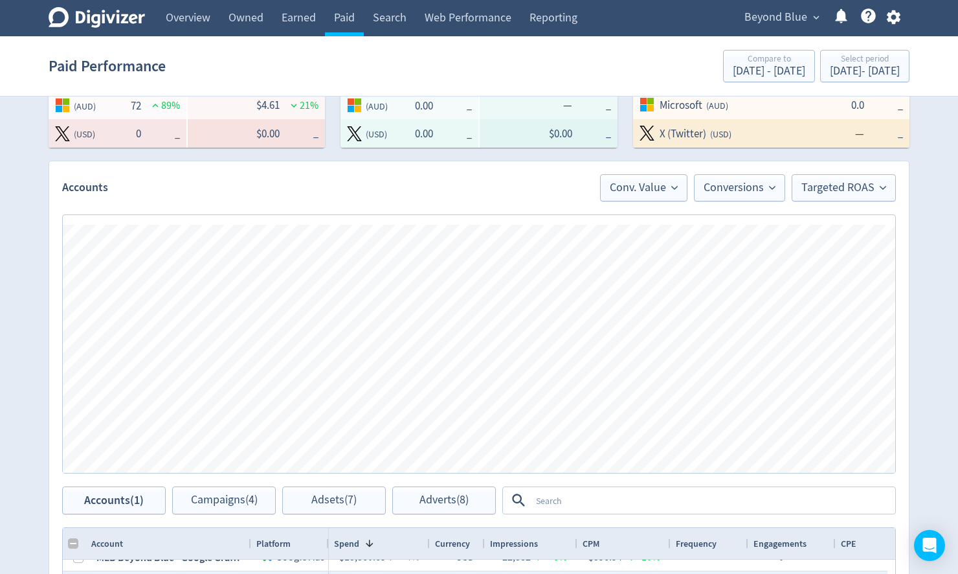
scroll to position [414, 0]
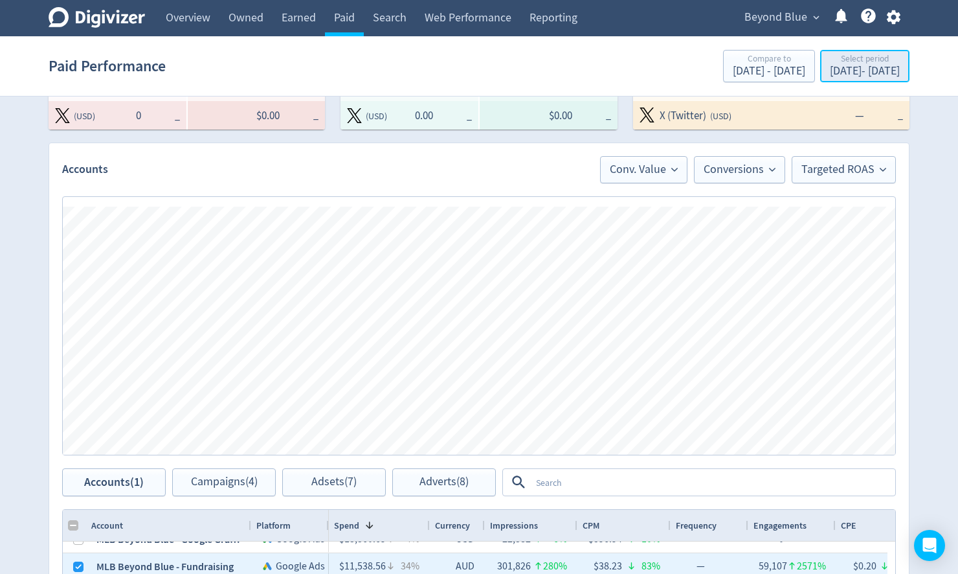
click at [830, 69] on div "[DATE] - [DATE]" at bounding box center [865, 71] width 70 height 12
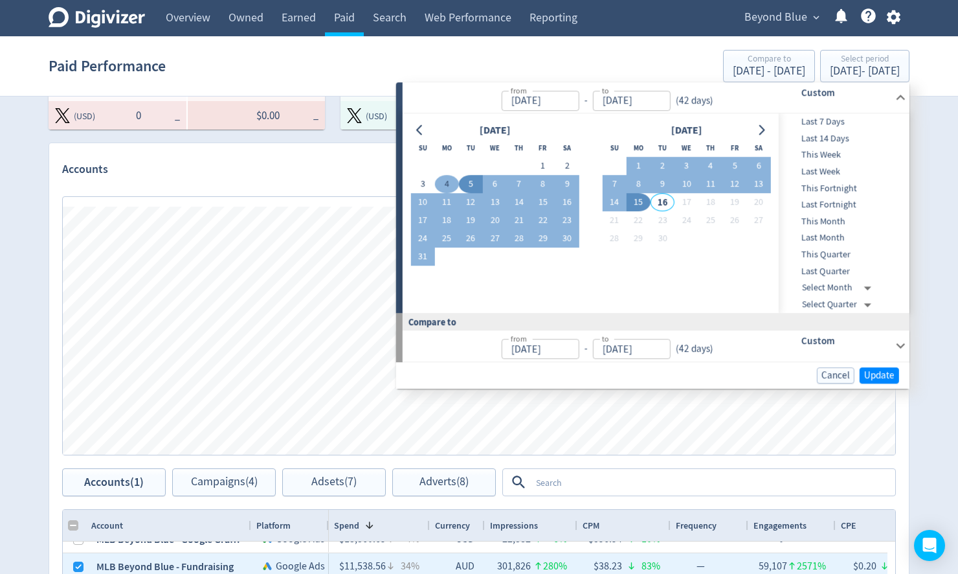
click at [442, 181] on button "4" at bounding box center [447, 184] width 24 height 18
type input "[DATE]"
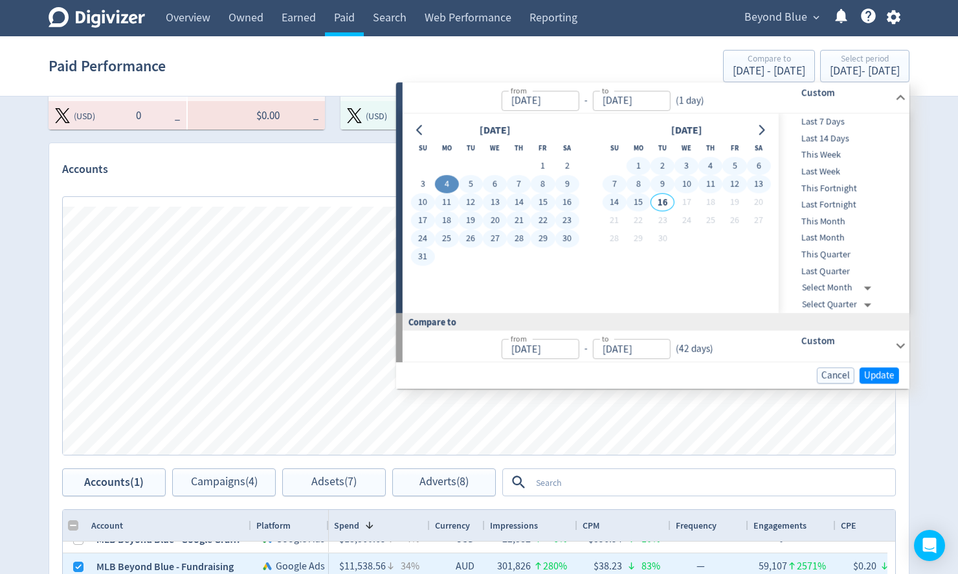
click at [640, 200] on button "15" at bounding box center [639, 203] width 24 height 18
type input "[DATE]"
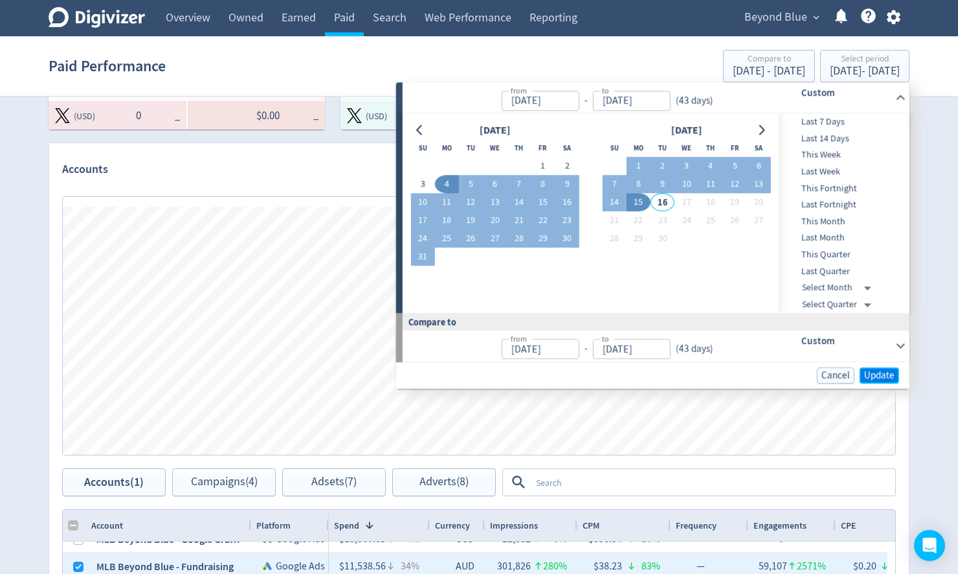
click at [879, 372] on span "Update" at bounding box center [879, 375] width 30 height 10
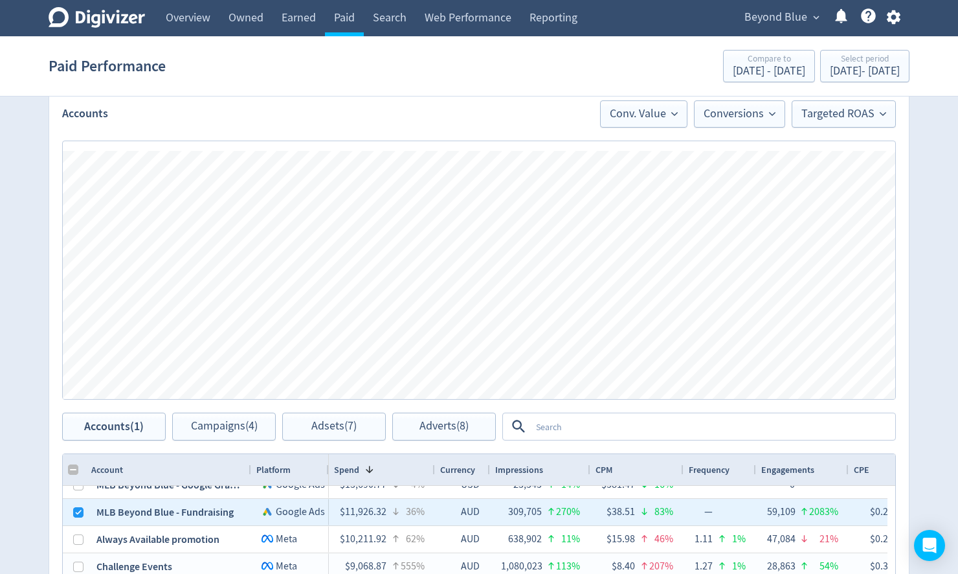
scroll to position [97, 0]
checkbox input "false"
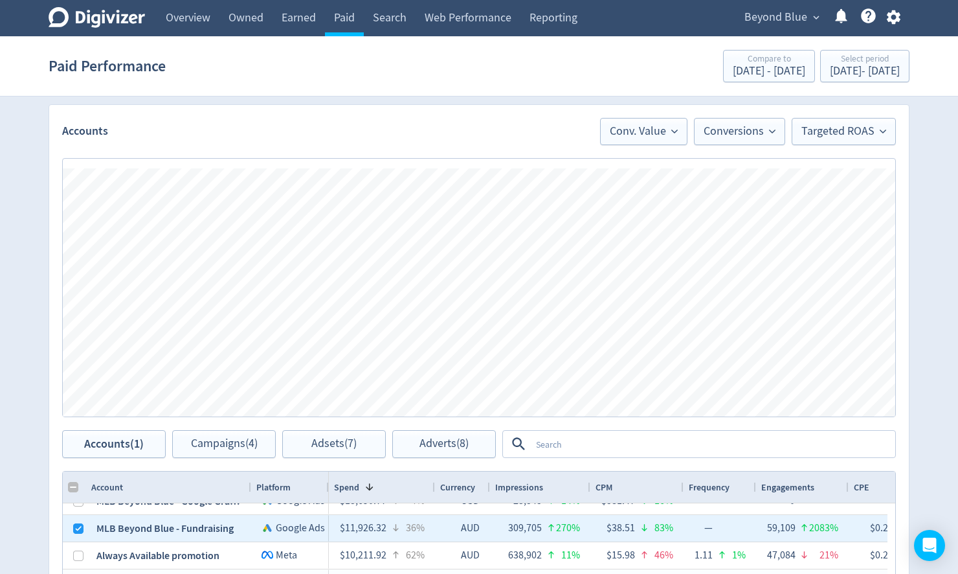
scroll to position [456, 0]
